Goal: Transaction & Acquisition: Download file/media

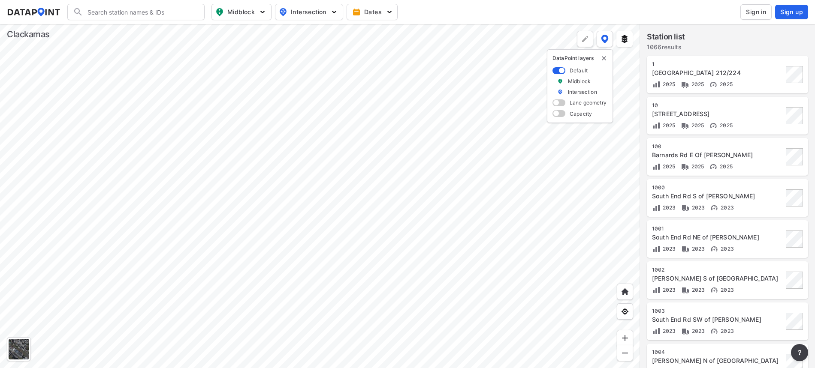
click at [434, 368] on div at bounding box center [320, 196] width 640 height 344
click at [640, 130] on div at bounding box center [320, 196] width 640 height 344
click at [429, 304] on div at bounding box center [320, 196] width 640 height 344
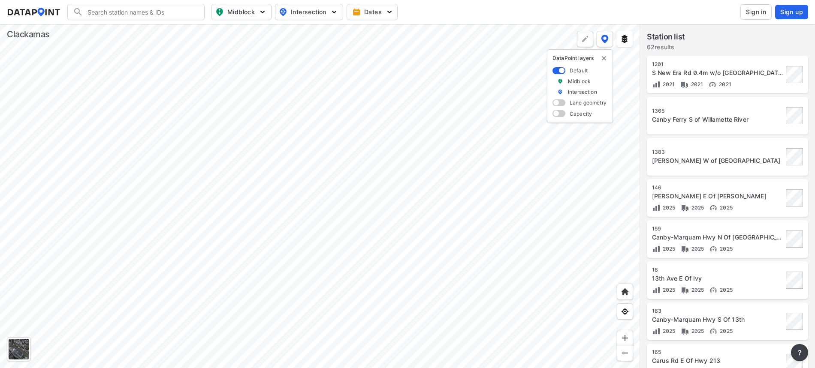
click at [388, 368] on div at bounding box center [320, 196] width 640 height 344
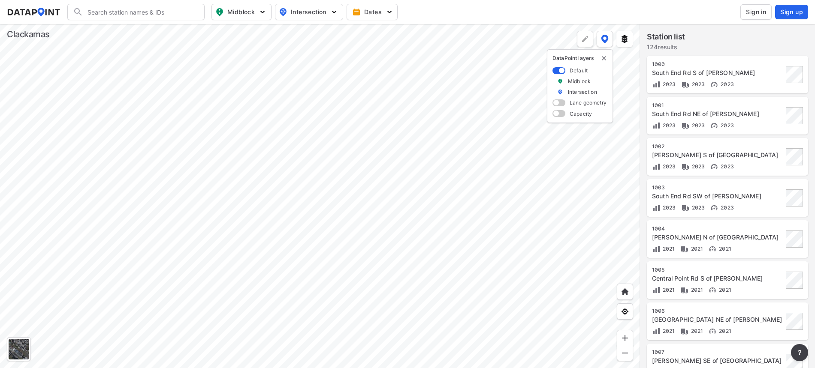
click at [294, 41] on div at bounding box center [320, 196] width 640 height 344
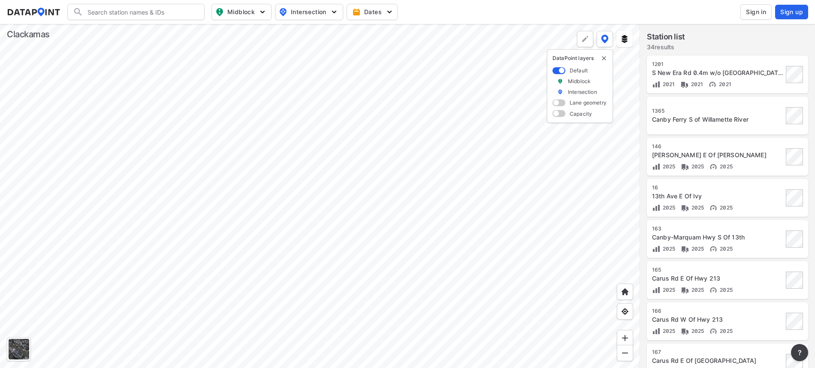
click at [315, 98] on div at bounding box center [320, 196] width 640 height 344
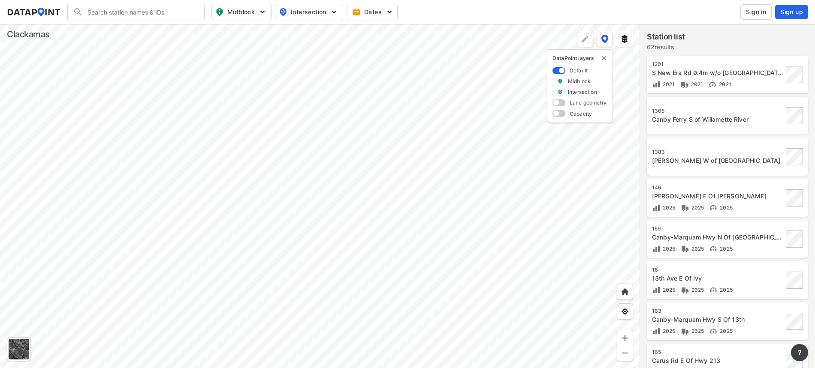
click at [317, 135] on div at bounding box center [320, 196] width 640 height 344
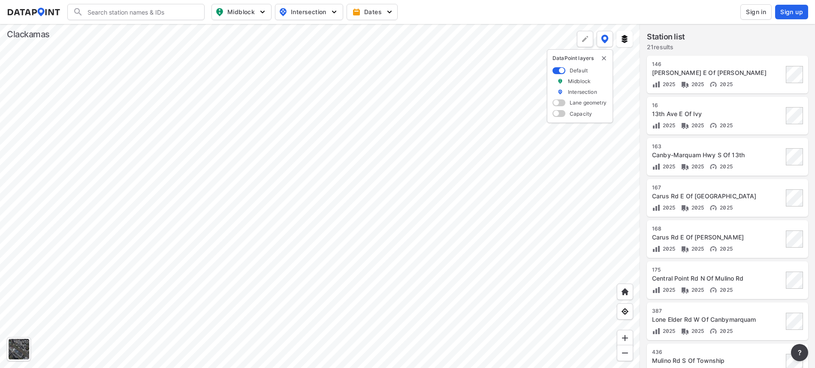
click at [309, 295] on div at bounding box center [320, 196] width 640 height 344
click at [352, 108] on div at bounding box center [320, 196] width 640 height 344
click at [340, 280] on div at bounding box center [320, 196] width 640 height 344
click at [218, 343] on div at bounding box center [320, 196] width 640 height 344
click at [311, 130] on div at bounding box center [320, 196] width 640 height 344
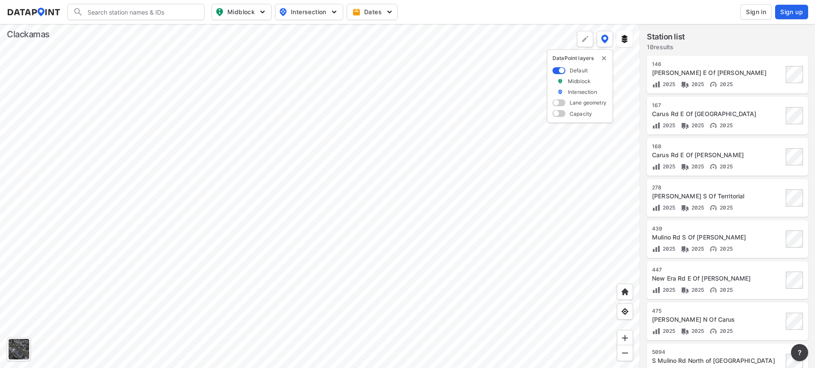
click at [293, 163] on div at bounding box center [320, 196] width 640 height 344
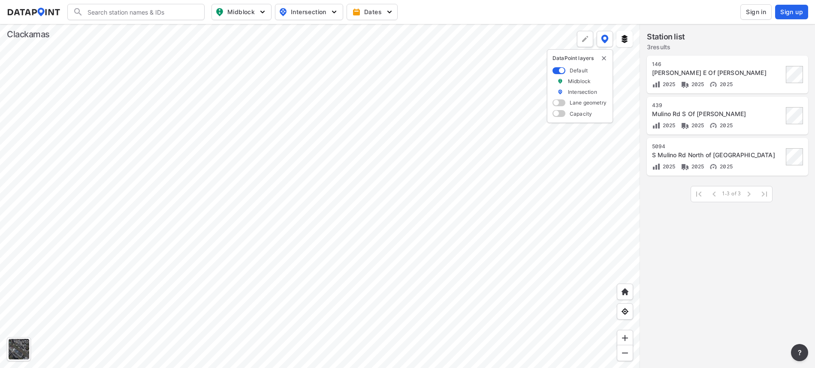
click at [310, 224] on div at bounding box center [320, 196] width 640 height 344
click at [370, 162] on div at bounding box center [320, 196] width 640 height 344
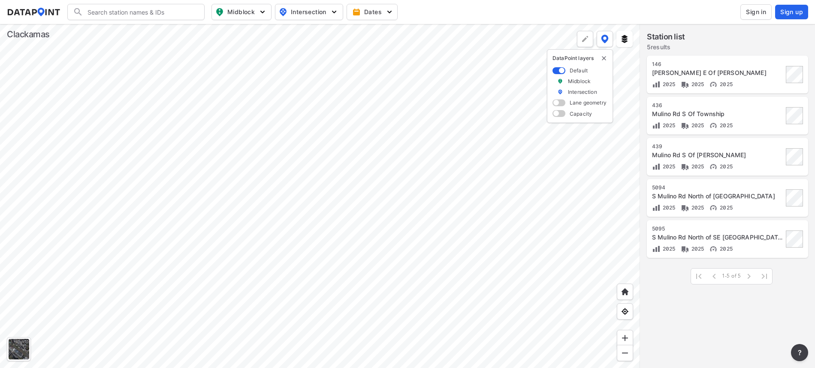
click at [309, 121] on div at bounding box center [320, 196] width 640 height 344
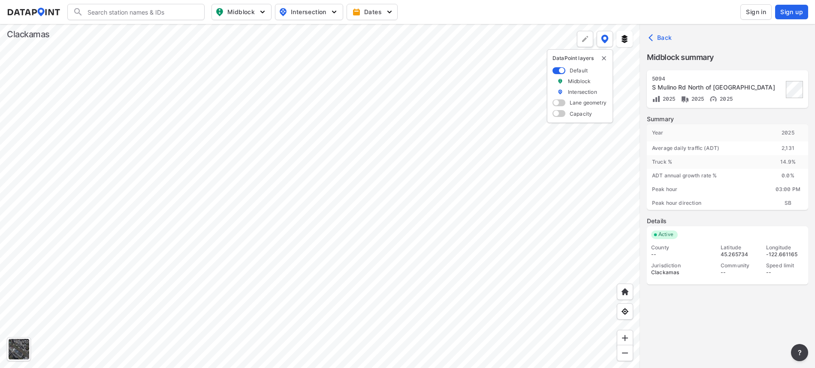
click at [671, 266] on div "Jurisdiction" at bounding box center [682, 265] width 62 height 7
drag, startPoint x: 690, startPoint y: 254, endPoint x: 697, endPoint y: 249, distance: 8.2
click at [692, 253] on div "--" at bounding box center [682, 254] width 62 height 7
click at [758, 15] on span "Sign in" at bounding box center [756, 12] width 20 height 9
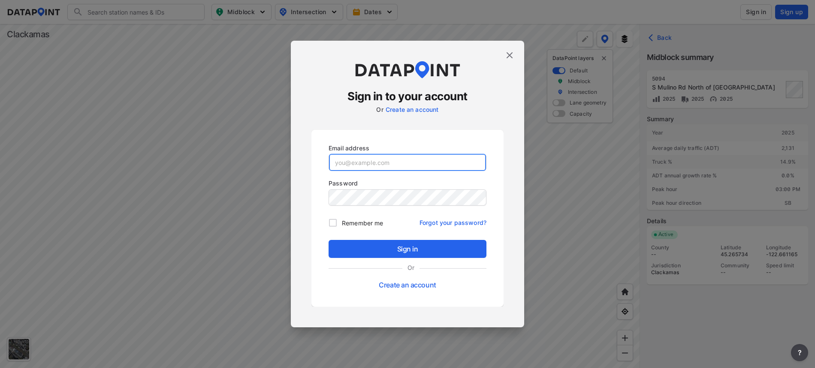
type input "[EMAIL_ADDRESS][DOMAIN_NAME]"
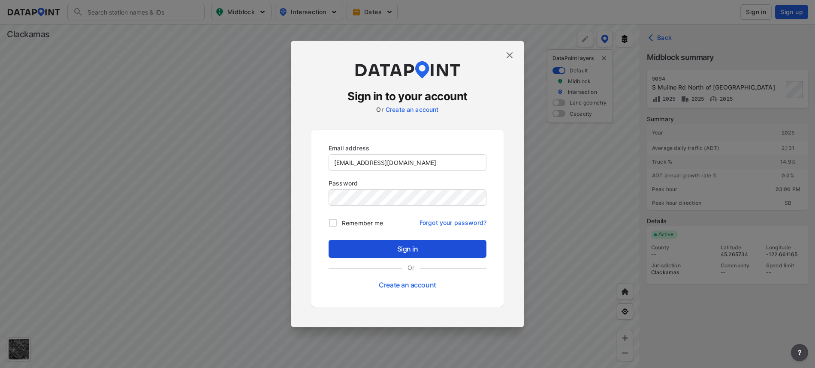
click at [416, 247] on span "Sign in" at bounding box center [407, 249] width 144 height 10
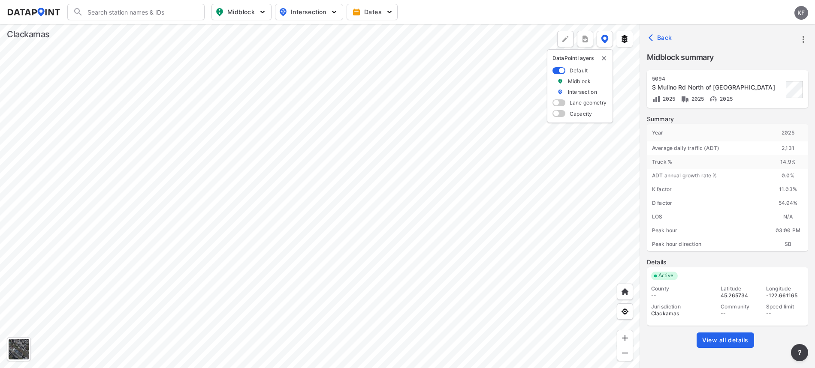
click at [726, 337] on span "View all details" at bounding box center [725, 340] width 46 height 9
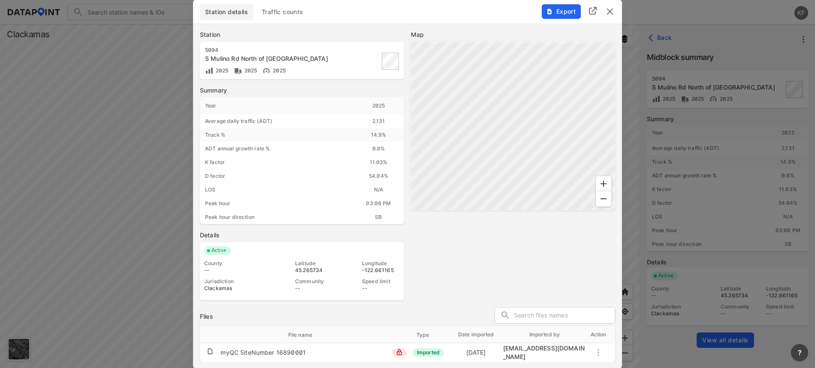
click at [566, 9] on span "Export" at bounding box center [560, 11] width 29 height 9
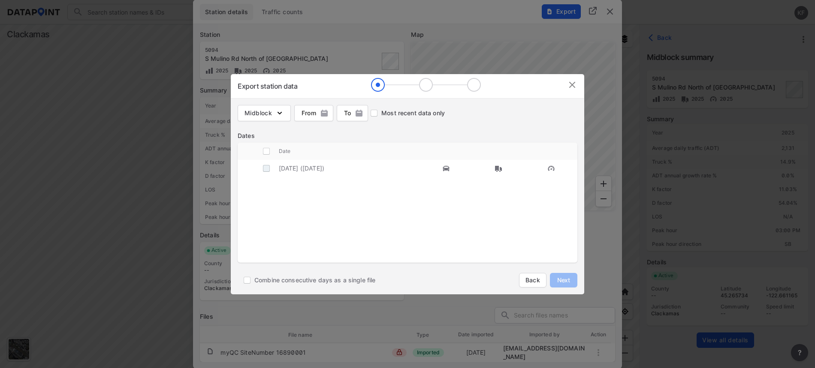
click at [266, 170] on input "decorative checkbox" at bounding box center [266, 168] width 16 height 16
checkbox input "true"
click at [563, 281] on span "Next" at bounding box center [563, 280] width 17 height 9
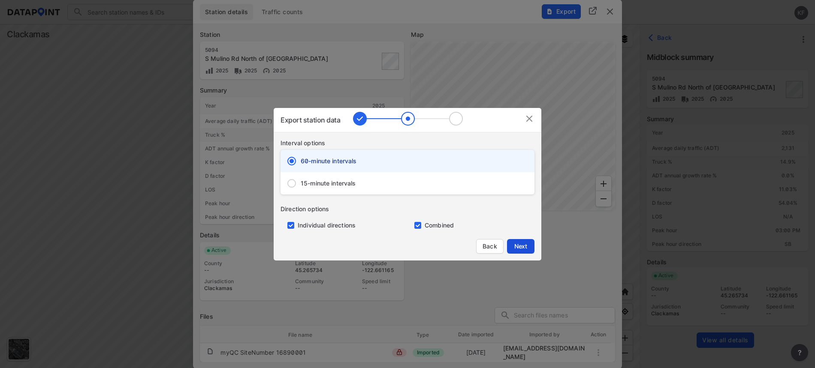
click at [518, 249] on span "Next" at bounding box center [520, 246] width 17 height 9
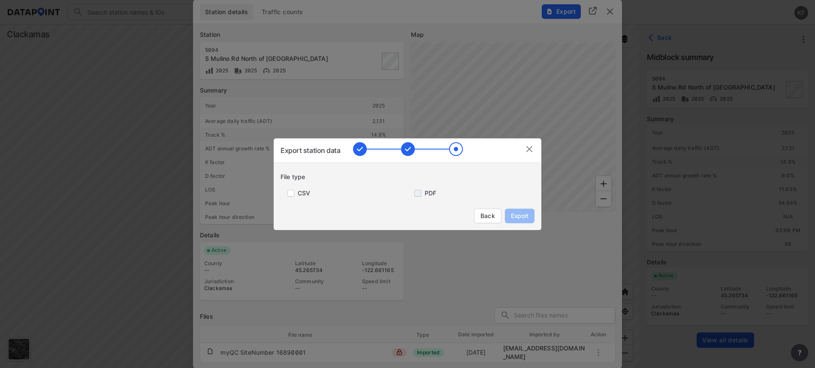
click at [424, 194] on input "primary checkbox" at bounding box center [415, 193] width 17 height 7
checkbox input "true"
click at [516, 215] on span "Export" at bounding box center [519, 216] width 19 height 9
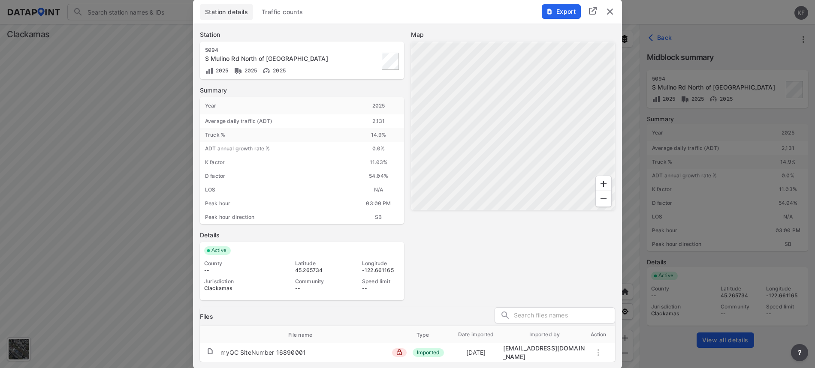
click at [642, 15] on div at bounding box center [407, 184] width 815 height 368
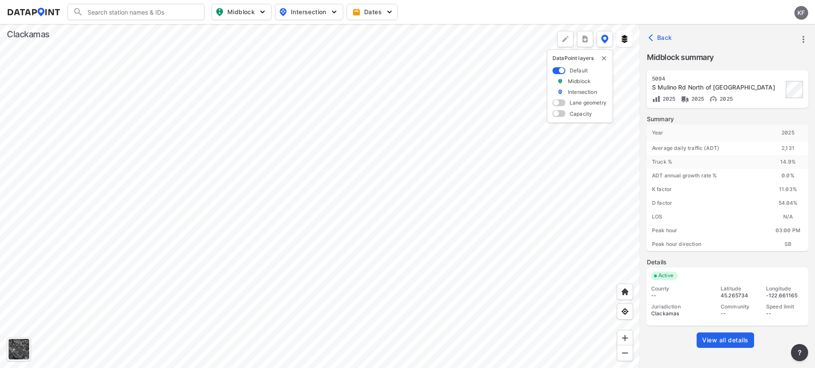
click at [404, 140] on div at bounding box center [320, 196] width 640 height 344
click at [302, 206] on div at bounding box center [320, 196] width 640 height 344
click at [359, 278] on div at bounding box center [320, 196] width 640 height 344
click at [349, 90] on div at bounding box center [320, 196] width 640 height 344
click at [339, 126] on div at bounding box center [320, 196] width 640 height 344
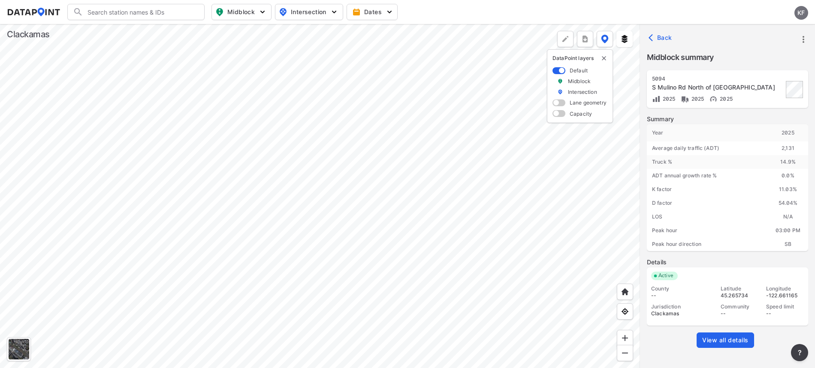
click at [311, 145] on div at bounding box center [320, 196] width 640 height 344
click at [714, 341] on span "View all details" at bounding box center [725, 340] width 46 height 9
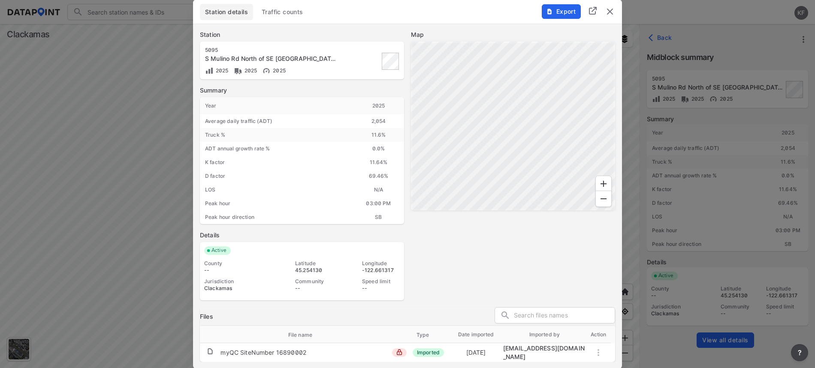
click at [564, 14] on span "Export" at bounding box center [560, 11] width 29 height 9
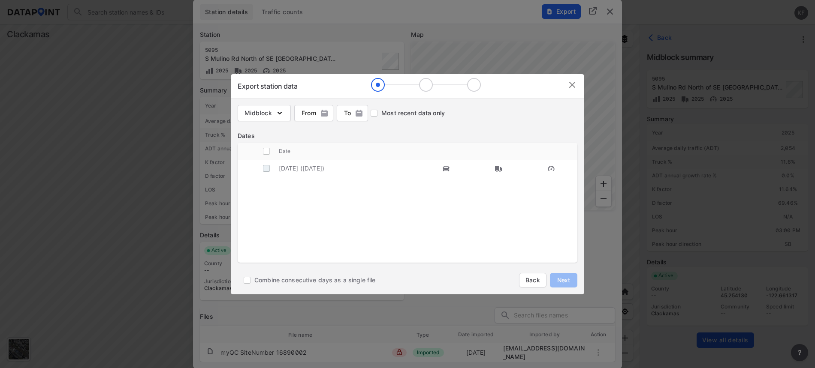
click at [264, 169] on input "decorative checkbox" at bounding box center [266, 168] width 16 height 16
checkbox input "true"
click at [574, 276] on button "Next" at bounding box center [563, 280] width 27 height 15
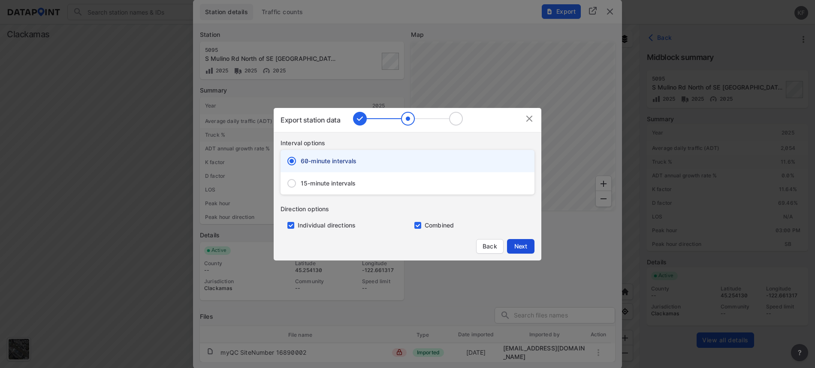
click at [512, 243] on span "Next" at bounding box center [520, 246] width 17 height 9
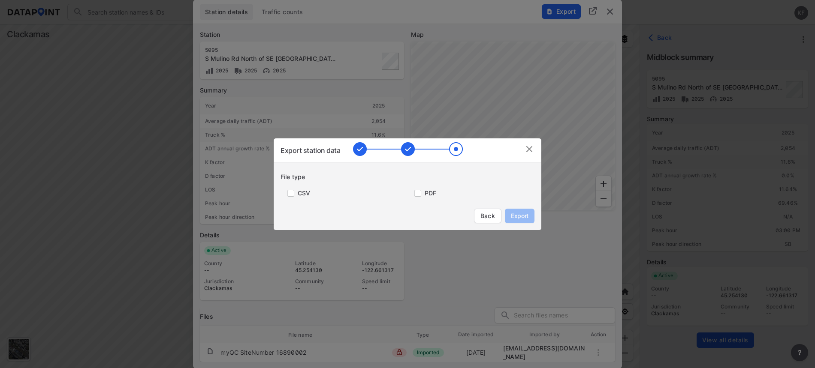
click at [427, 194] on label "PDF" at bounding box center [431, 193] width 12 height 9
click at [420, 194] on input "primary checkbox" at bounding box center [415, 193] width 17 height 7
checkbox input "true"
click at [523, 214] on span "Export" at bounding box center [519, 216] width 19 height 9
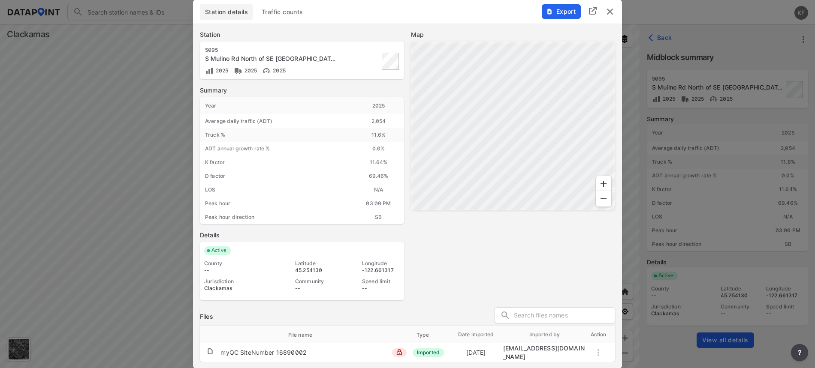
click at [614, 13] on img "delete" at bounding box center [610, 11] width 10 height 10
